Goal: Task Accomplishment & Management: Manage account settings

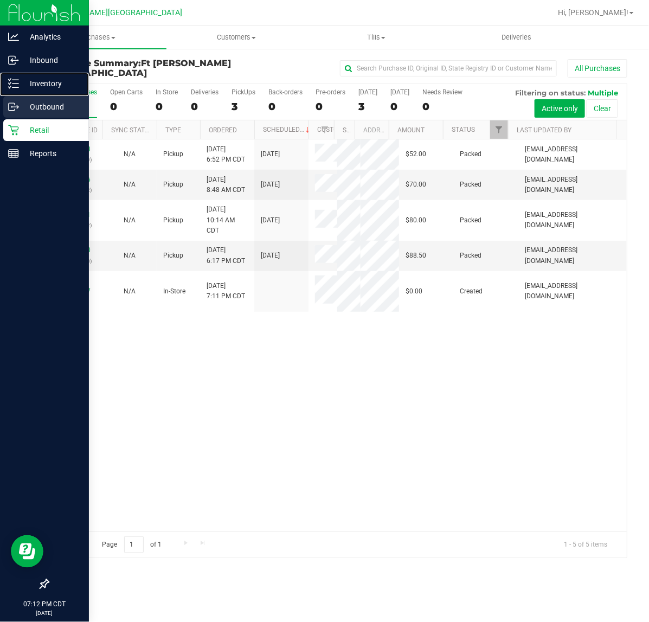
drag, startPoint x: 9, startPoint y: 82, endPoint x: 4, endPoint y: 98, distance: 17.0
click at [9, 82] on icon at bounding box center [13, 83] width 11 height 11
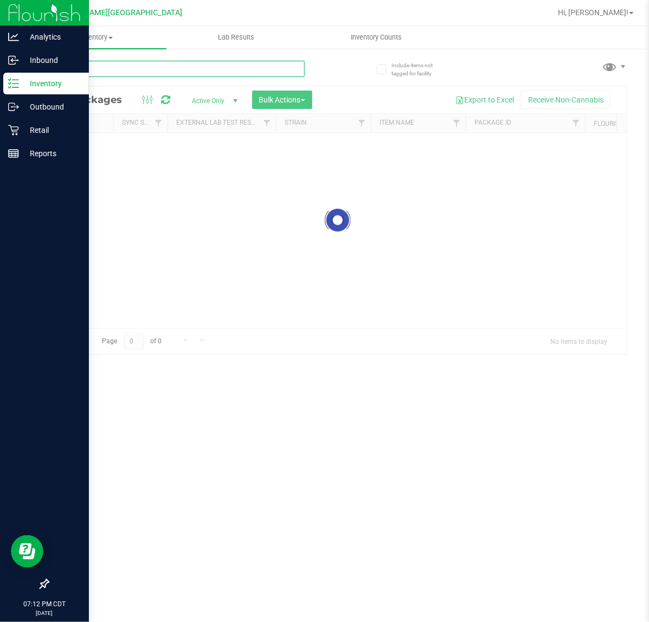
click at [117, 69] on input "text" at bounding box center [176, 69] width 257 height 16
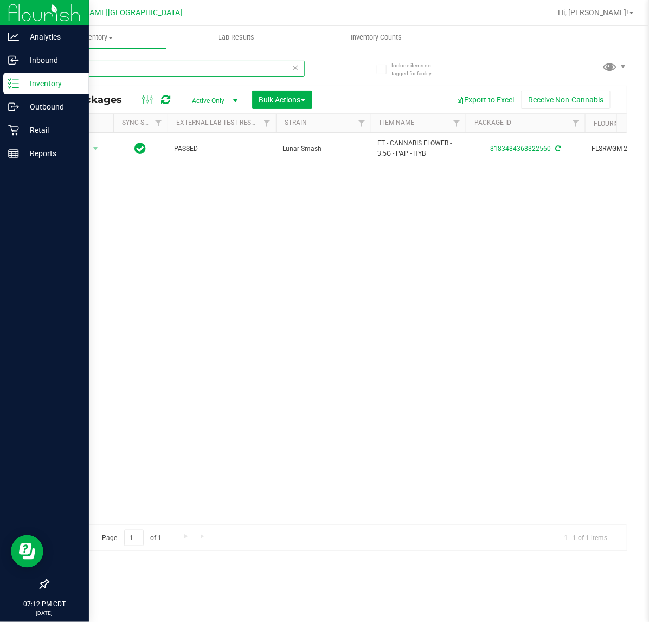
type input "lunar"
click at [279, 247] on div "Action Action Adjust qty Create package Edit attributes Global inventory Locate…" at bounding box center [337, 329] width 578 height 392
click at [6, 133] on div "Retail" at bounding box center [46, 130] width 86 height 22
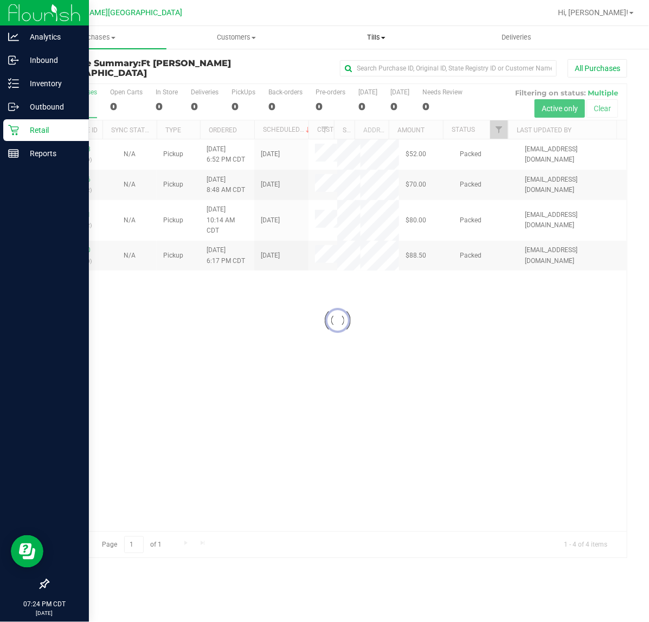
click at [378, 40] on span "Tills" at bounding box center [376, 38] width 139 height 10
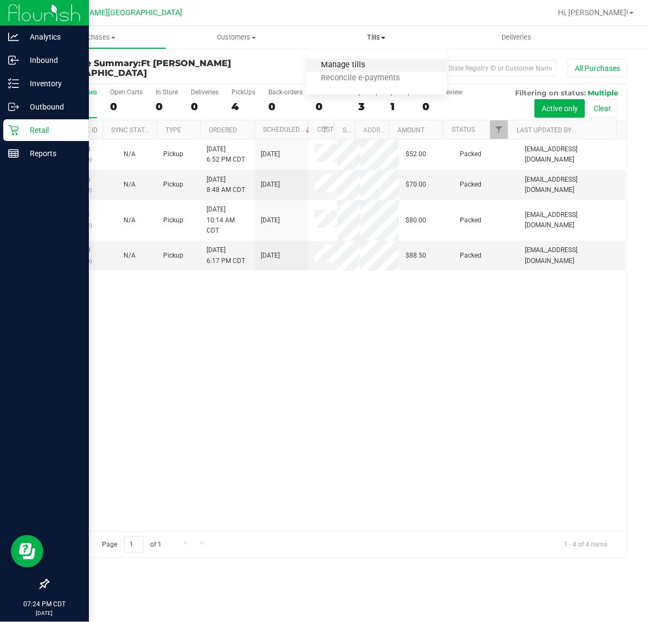
click at [340, 66] on span "Manage tills" at bounding box center [342, 65] width 73 height 9
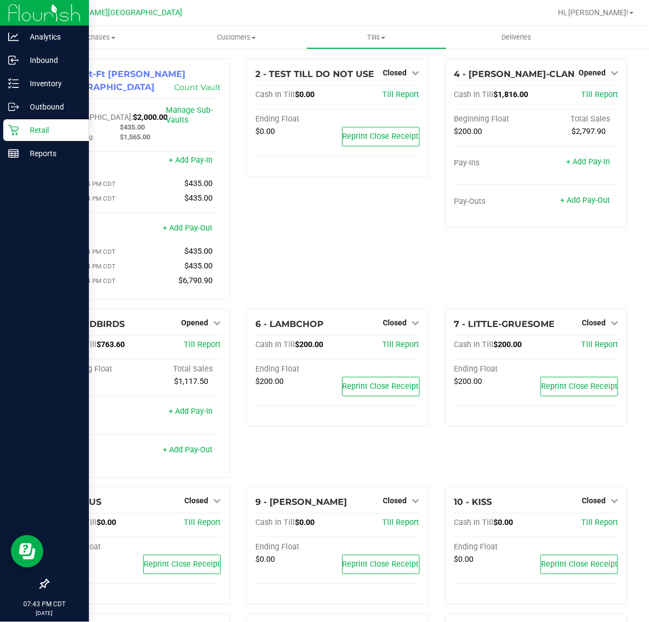
click at [30, 140] on div "Retail" at bounding box center [46, 130] width 86 height 22
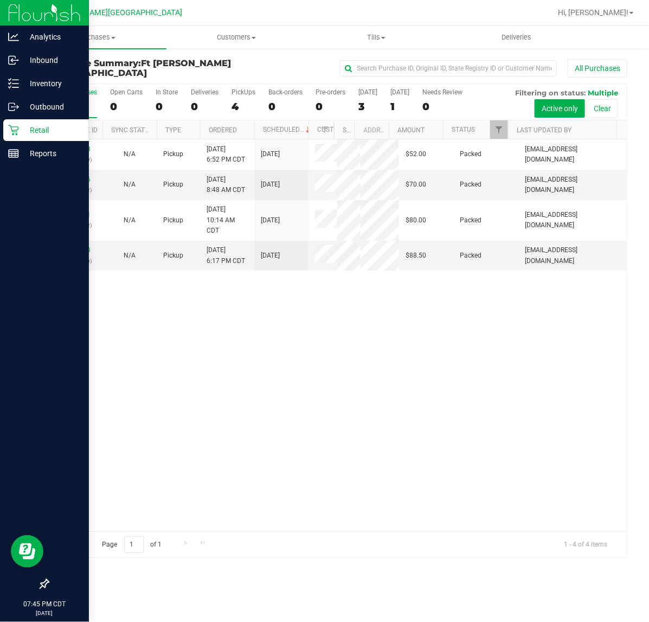
drag, startPoint x: 614, startPoint y: 9, endPoint x: 611, endPoint y: 19, distance: 10.5
click at [614, 9] on span "Hi, [PERSON_NAME]!" at bounding box center [593, 12] width 70 height 9
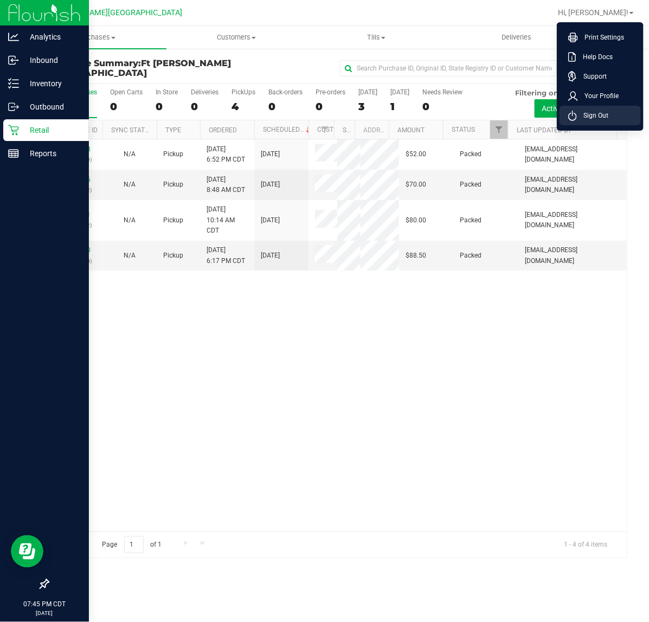
click at [607, 112] on span "Sign Out" at bounding box center [592, 115] width 31 height 11
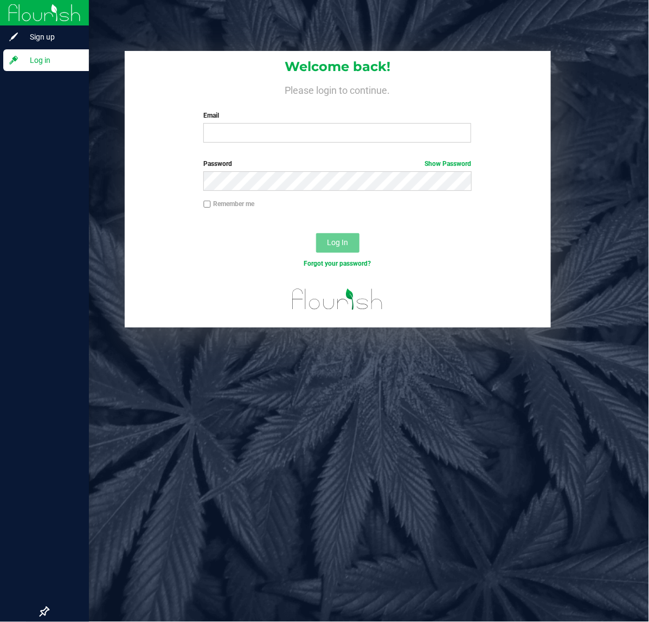
click at [305, 122] on div "Email Required Please format your email correctly." at bounding box center [337, 127] width 284 height 32
click at [307, 133] on input "Email" at bounding box center [337, 133] width 268 height 20
type input "[EMAIL_ADDRESS][DOMAIN_NAME]"
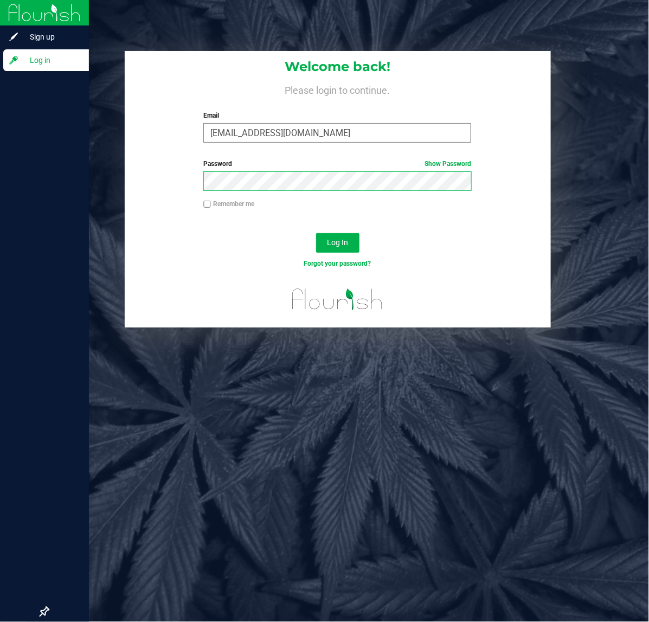
click at [316, 233] on button "Log In" at bounding box center [337, 243] width 43 height 20
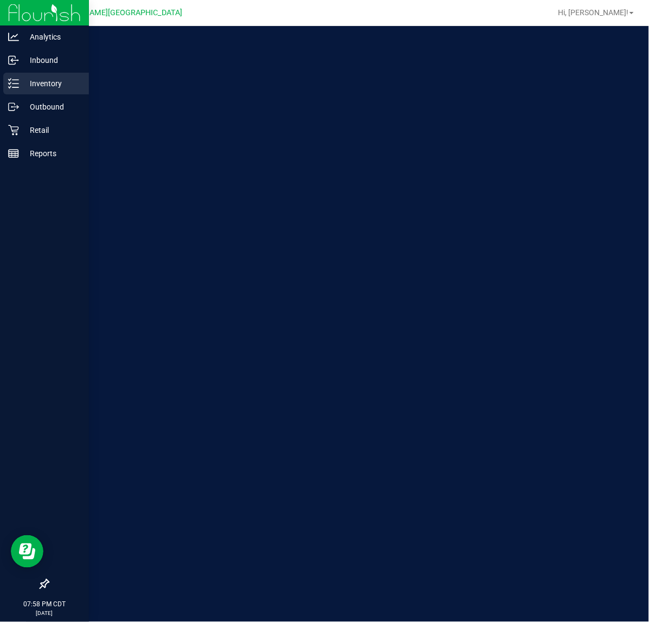
click at [25, 77] on p "Inventory" at bounding box center [51, 83] width 65 height 13
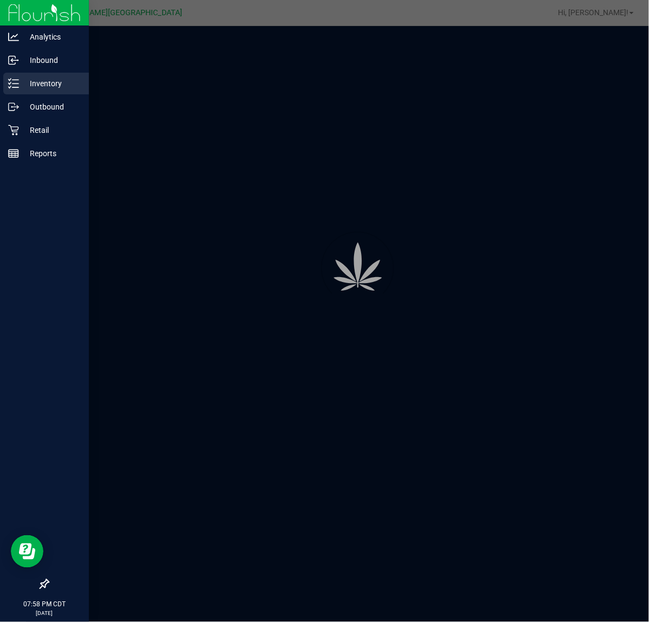
click at [25, 77] on p "Inventory" at bounding box center [51, 83] width 65 height 13
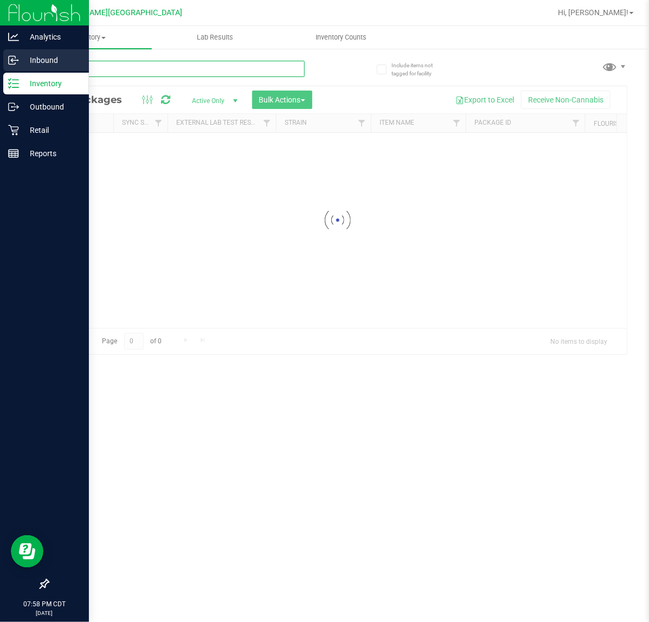
click at [104, 64] on input "text" at bounding box center [176, 69] width 257 height 16
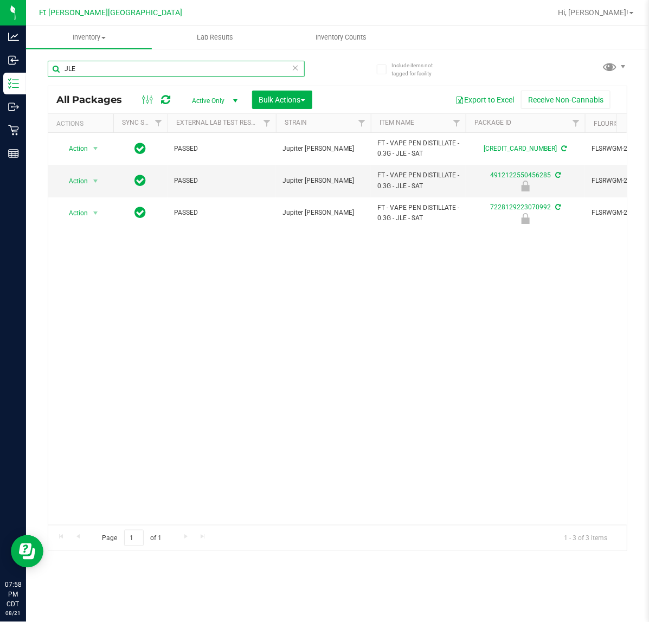
type input "JLE"
click at [139, 513] on div "Action Action Adjust qty Create package Edit attributes Global inventory Locate…" at bounding box center [337, 329] width 578 height 392
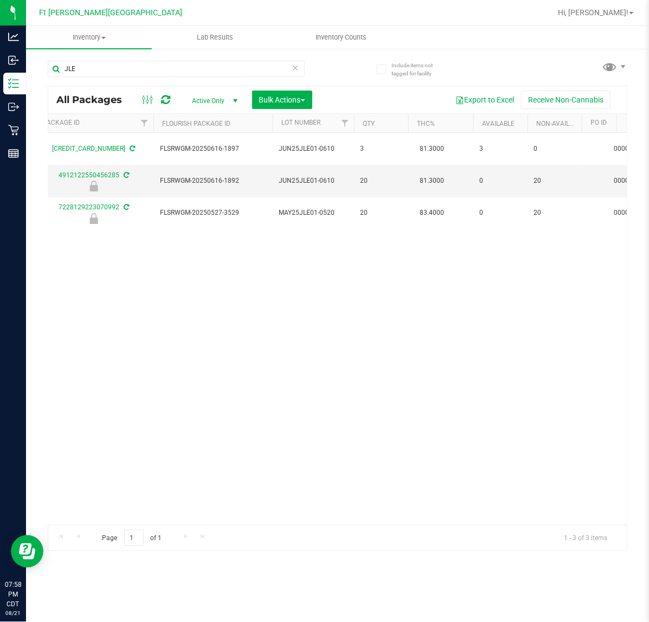
scroll to position [0, 448]
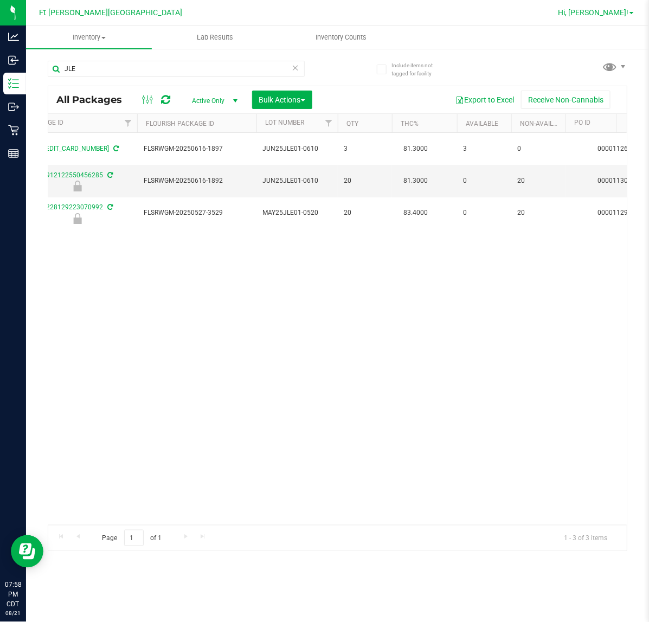
click at [631, 15] on link "Hi, [PERSON_NAME]!" at bounding box center [595, 12] width 85 height 11
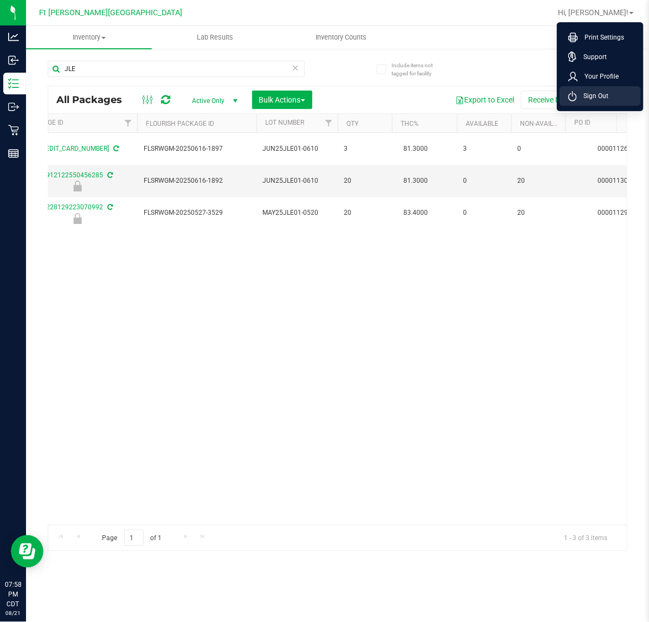
click at [622, 93] on li "Sign Out" at bounding box center [599, 96] width 81 height 20
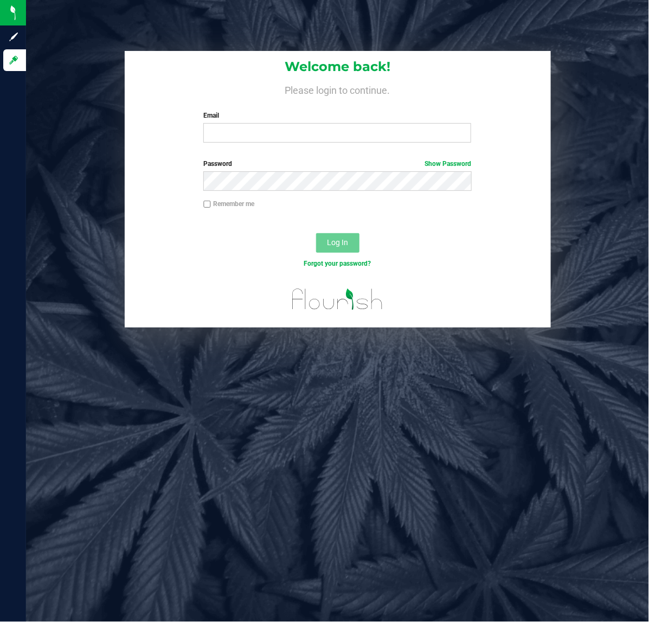
drag, startPoint x: 114, startPoint y: 501, endPoint x: 12, endPoint y: 518, distance: 103.3
click at [111, 502] on div "Welcome back! Please login to continue. Email Required Please format your email…" at bounding box center [337, 311] width 623 height 622
click at [269, 129] on input "Email" at bounding box center [337, 133] width 268 height 20
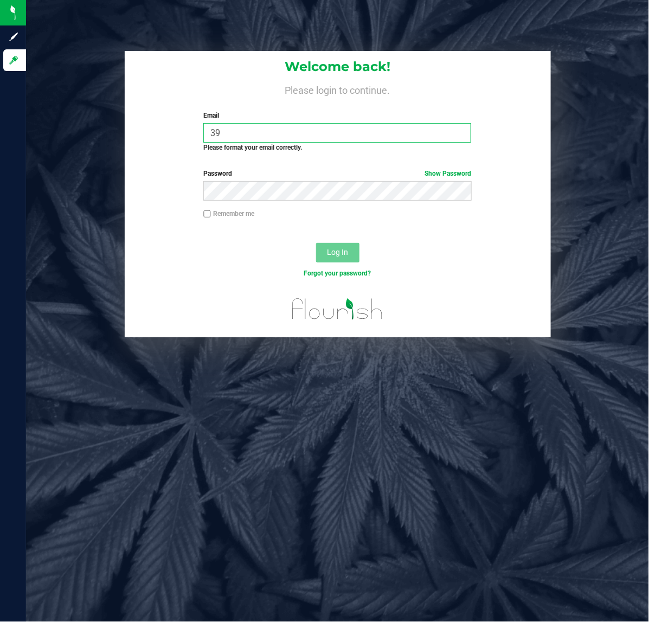
type input "3"
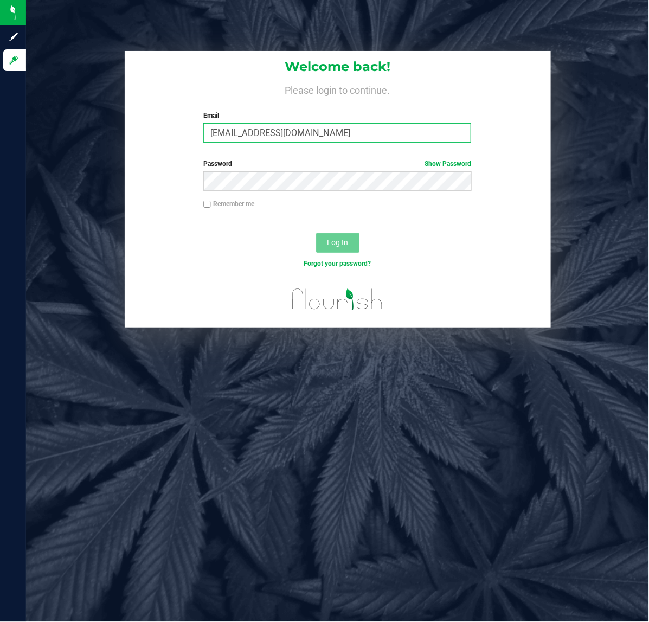
type input "[EMAIL_ADDRESS][DOMAIN_NAME]"
click at [316, 233] on button "Log In" at bounding box center [337, 243] width 43 height 20
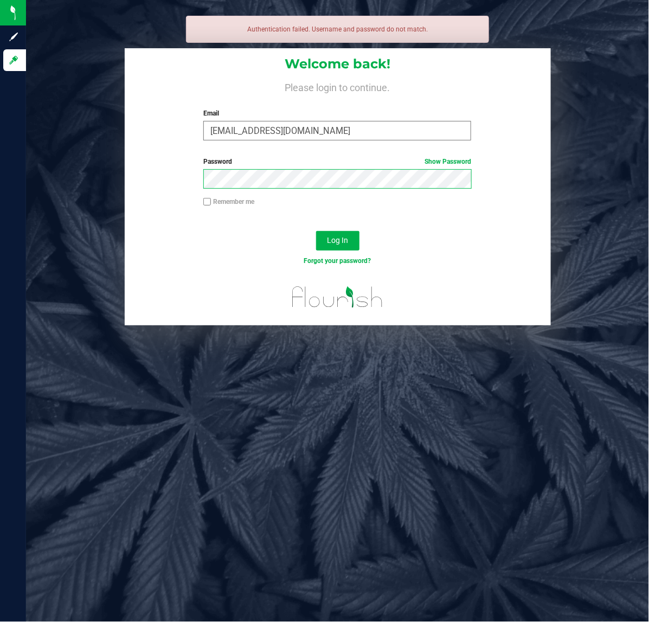
click at [316, 231] on button "Log In" at bounding box center [337, 241] width 43 height 20
